Goal: Navigation & Orientation: Understand site structure

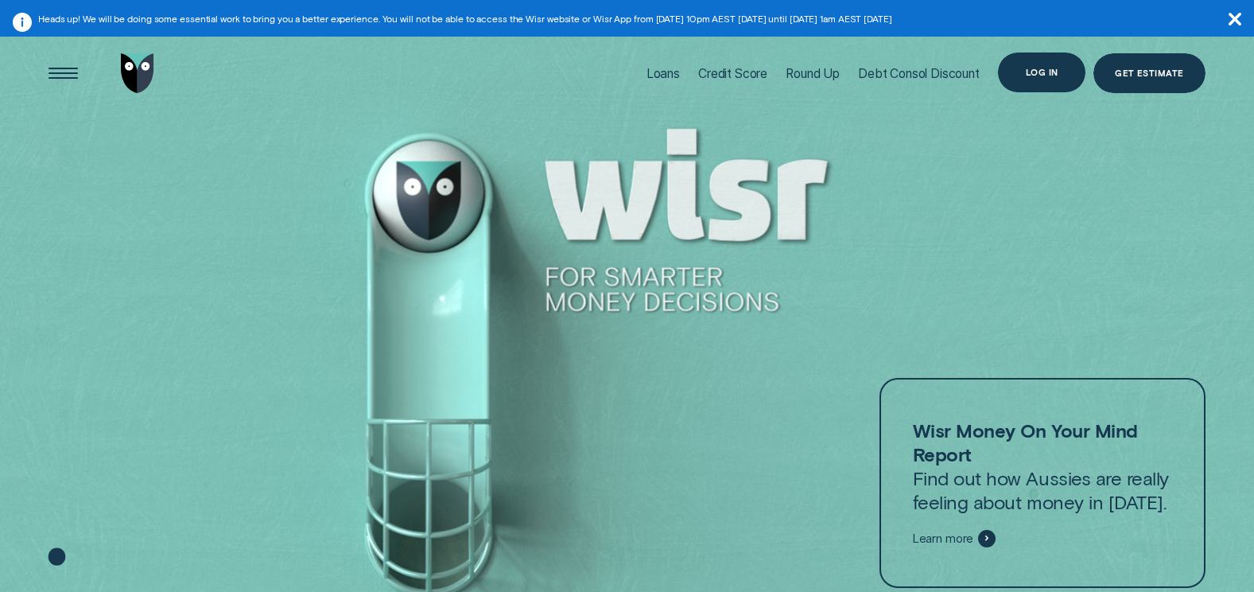
click at [1034, 72] on div "Log in" at bounding box center [1042, 72] width 33 height 8
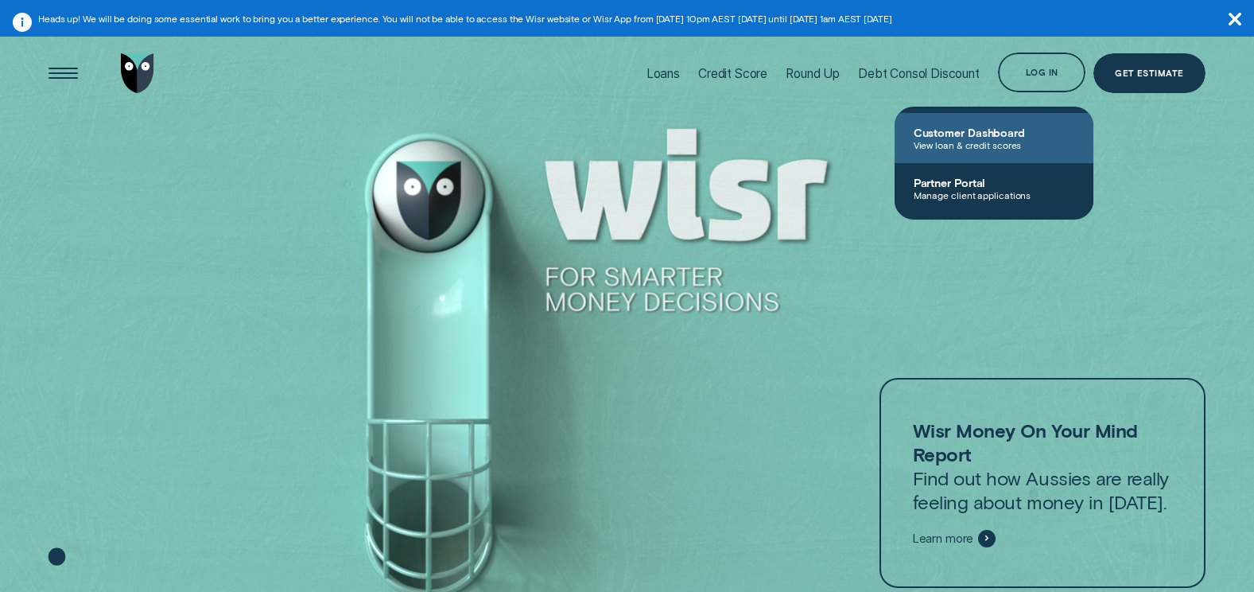
click at [965, 144] on span "View loan & credit scores" at bounding box center [993, 144] width 161 height 11
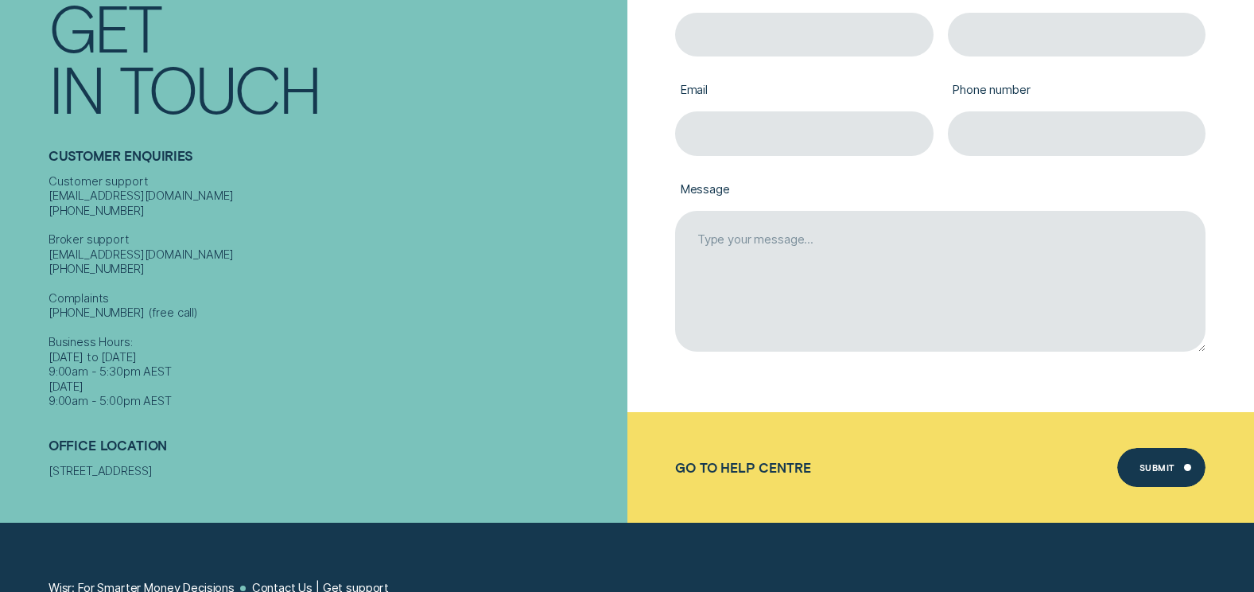
scroll to position [477, 0]
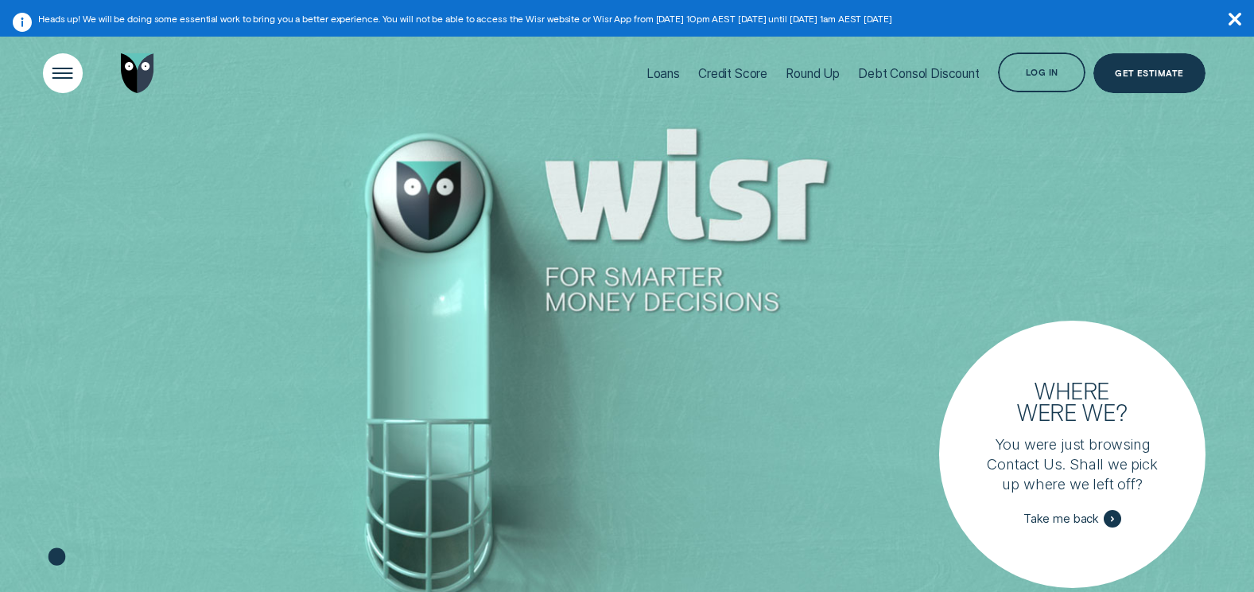
click at [42, 76] on div "Open Menu" at bounding box center [63, 73] width 56 height 56
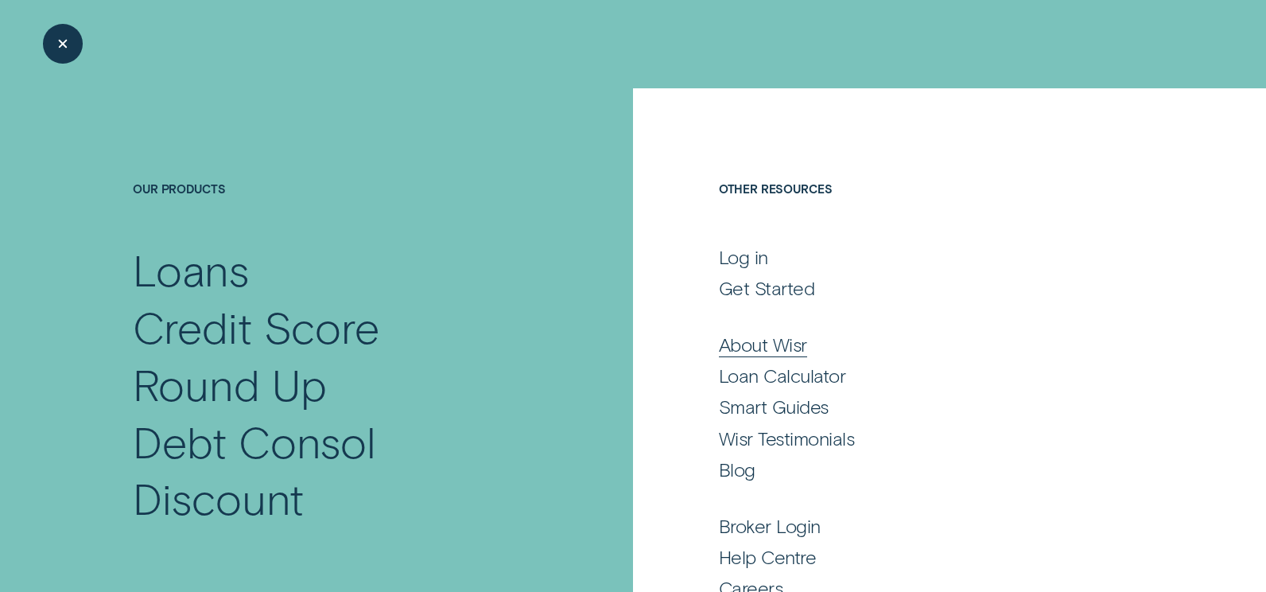
click at [788, 342] on div "About Wisr" at bounding box center [763, 344] width 88 height 24
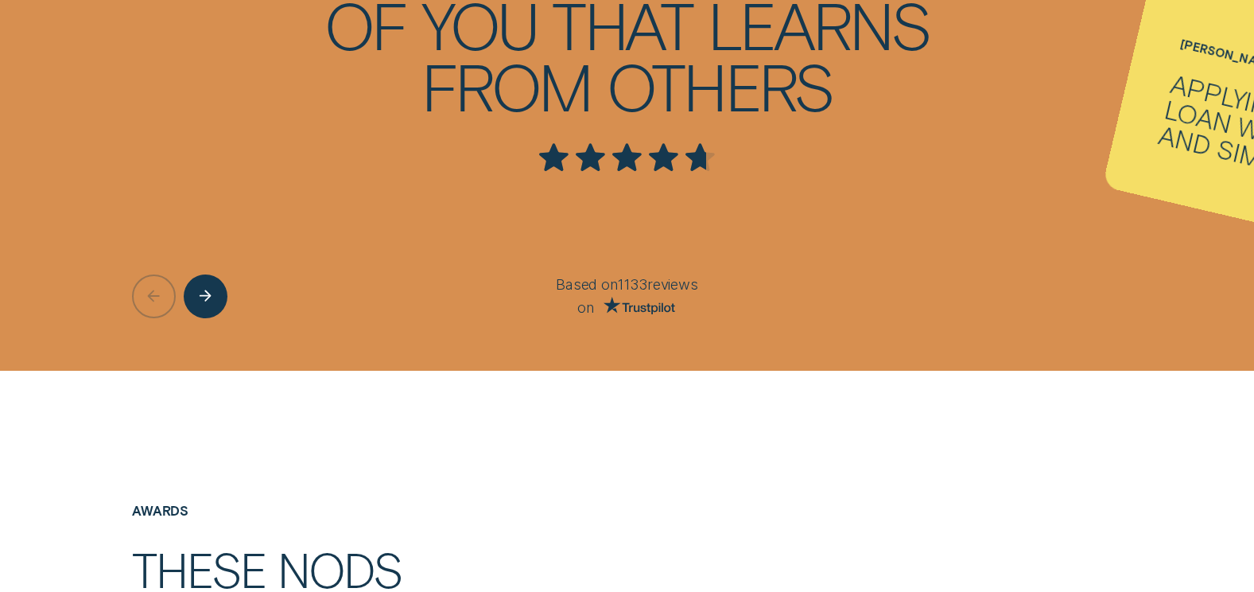
scroll to position [3021, 0]
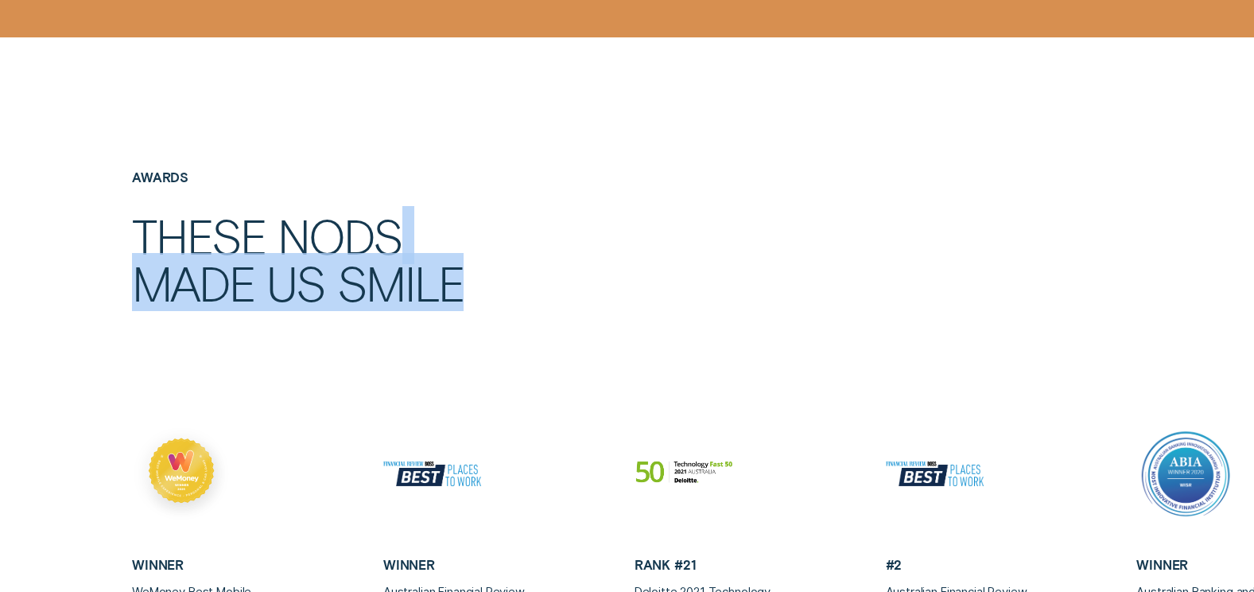
drag, startPoint x: 1251, startPoint y: 195, endPoint x: 1246, endPoint y: 303, distance: 108.3
click at [1247, 303] on div "Awards These nods made us smile" at bounding box center [627, 296] width 1254 height 255
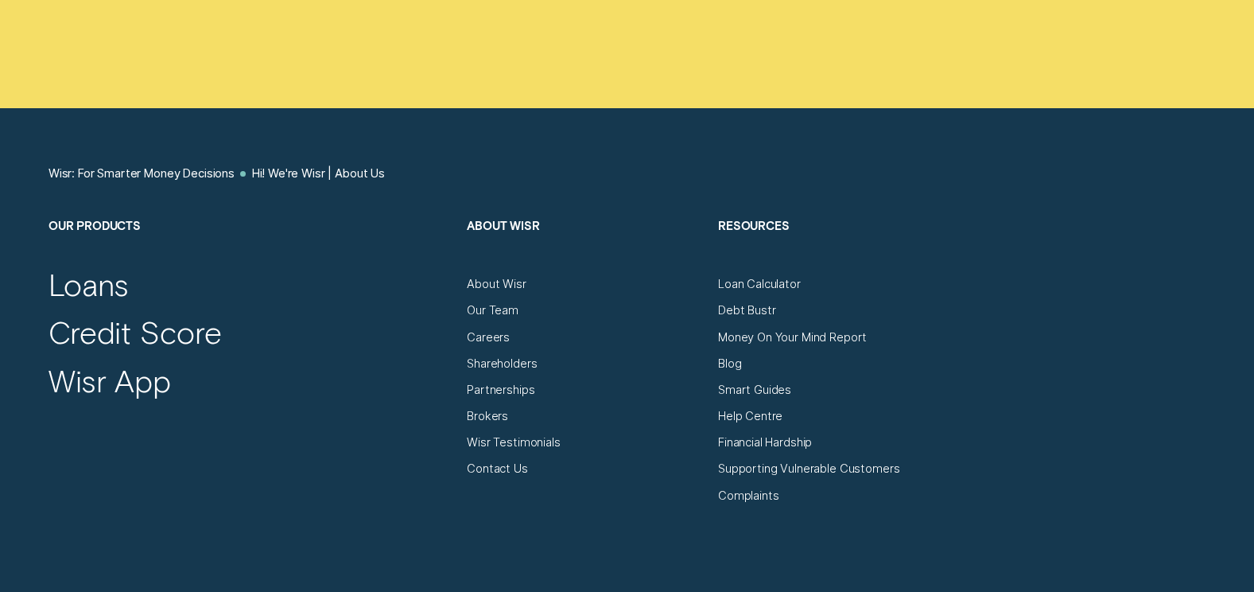
scroll to position [9049, 0]
